Goal: Find specific page/section: Find specific page/section

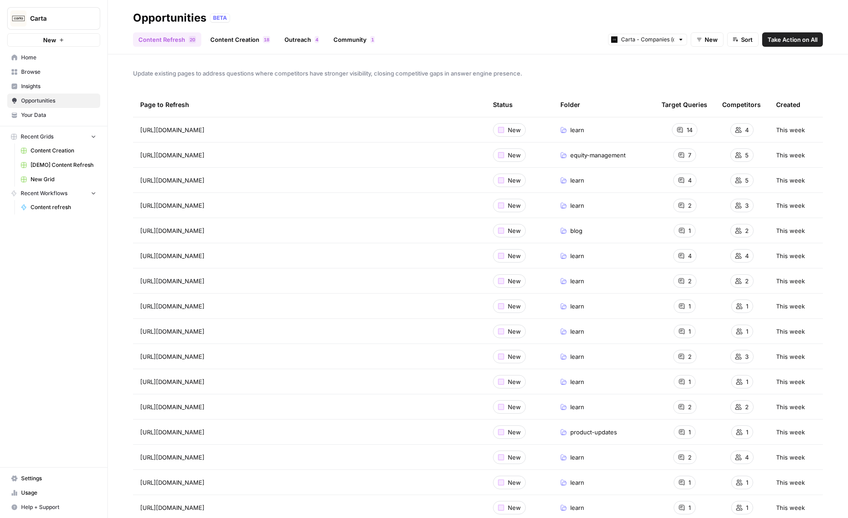
click at [36, 85] on span "Insights" at bounding box center [58, 86] width 75 height 8
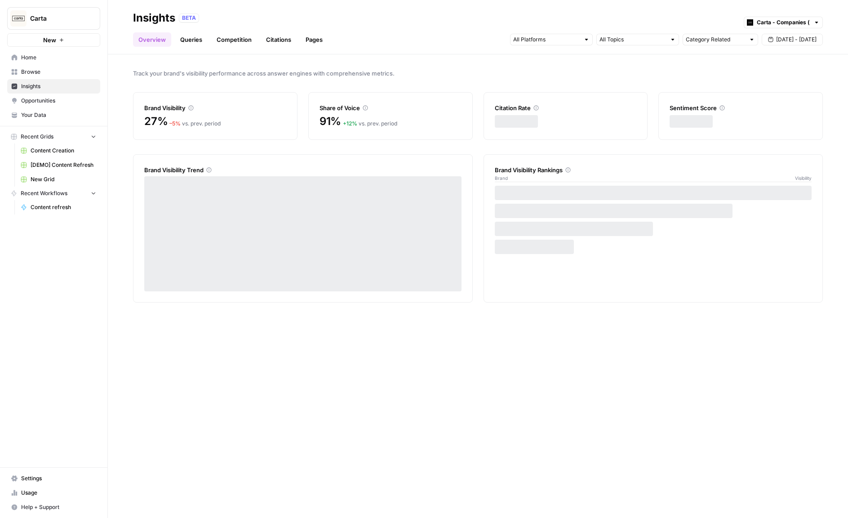
click at [41, 71] on span "Browse" at bounding box center [58, 72] width 75 height 8
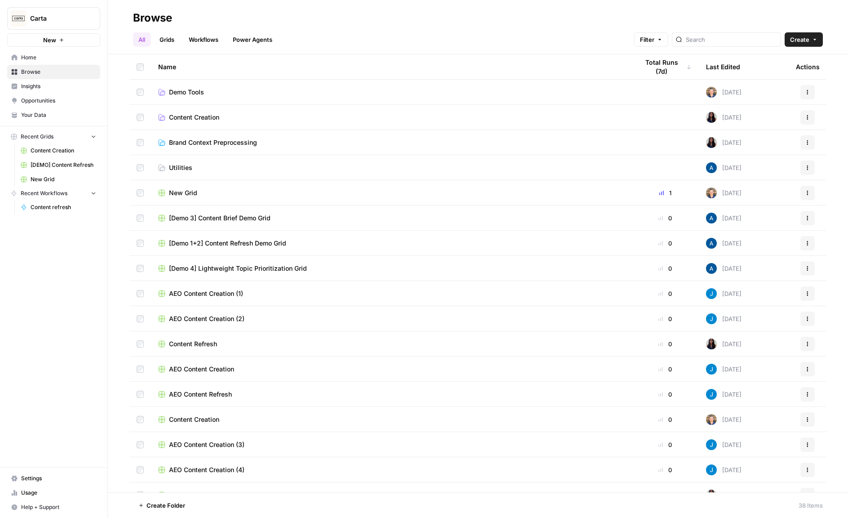
click at [41, 61] on span "Home" at bounding box center [58, 57] width 75 height 8
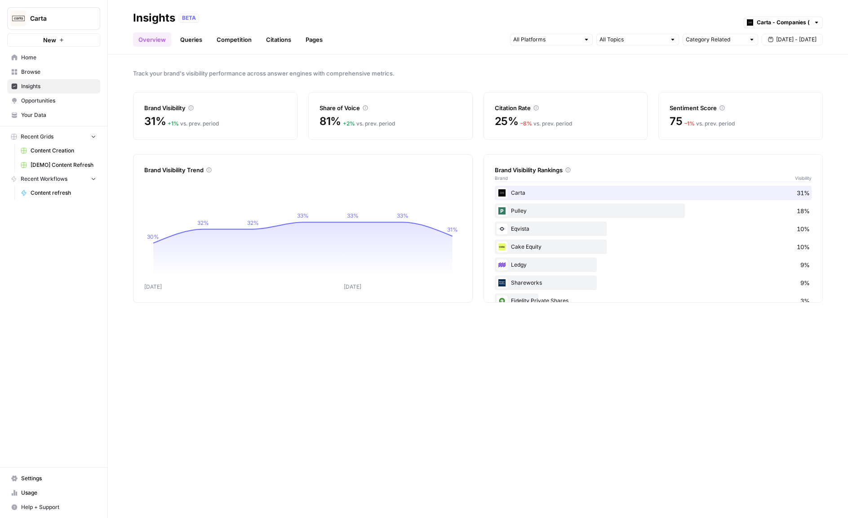
click at [696, 46] on div "Category Related Sep 18 - Sep 24" at bounding box center [666, 39] width 313 height 14
click at [696, 42] on input "text" at bounding box center [715, 39] width 59 height 9
click at [704, 69] on span "Brand Related" at bounding box center [718, 71] width 57 height 9
type input "Brand Related"
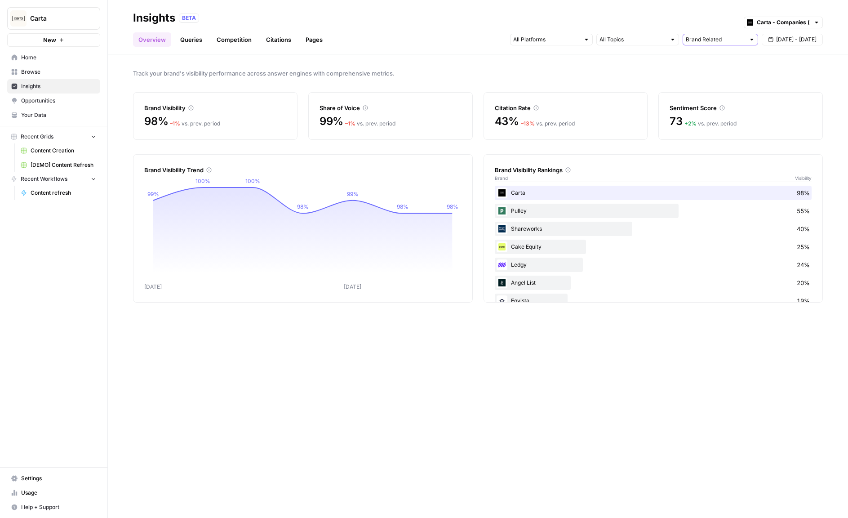
click at [721, 42] on input "text" at bounding box center [715, 39] width 59 height 9
click at [711, 83] on span "Category Related" at bounding box center [718, 84] width 57 height 9
type input "Category Related"
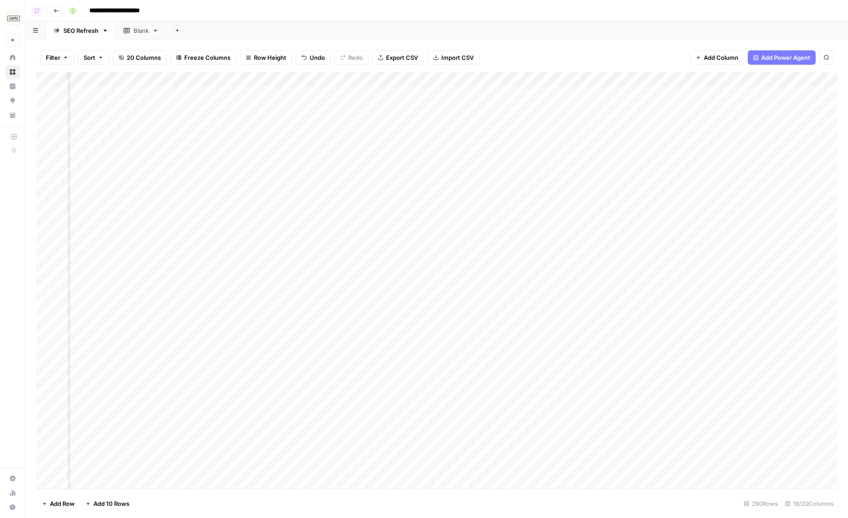
scroll to position [0, 1055]
